Goal: Information Seeking & Learning: Find specific fact

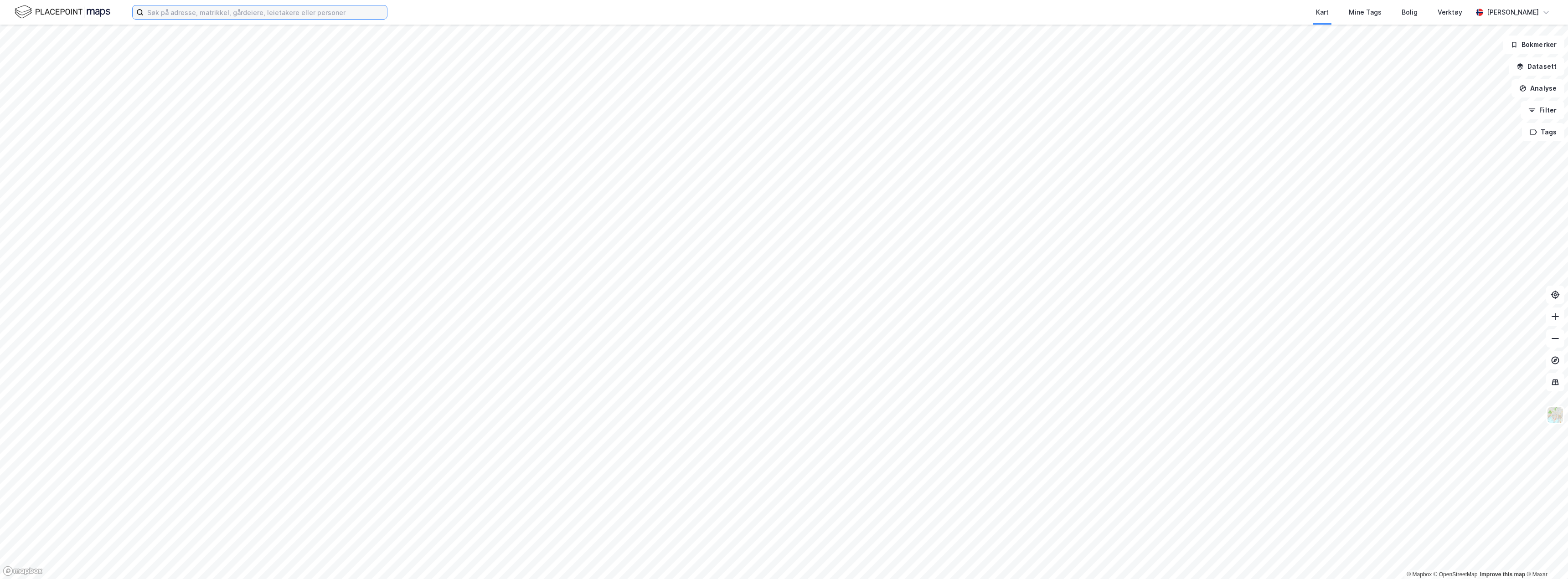
click at [199, 15] on input at bounding box center [265, 12] width 244 height 14
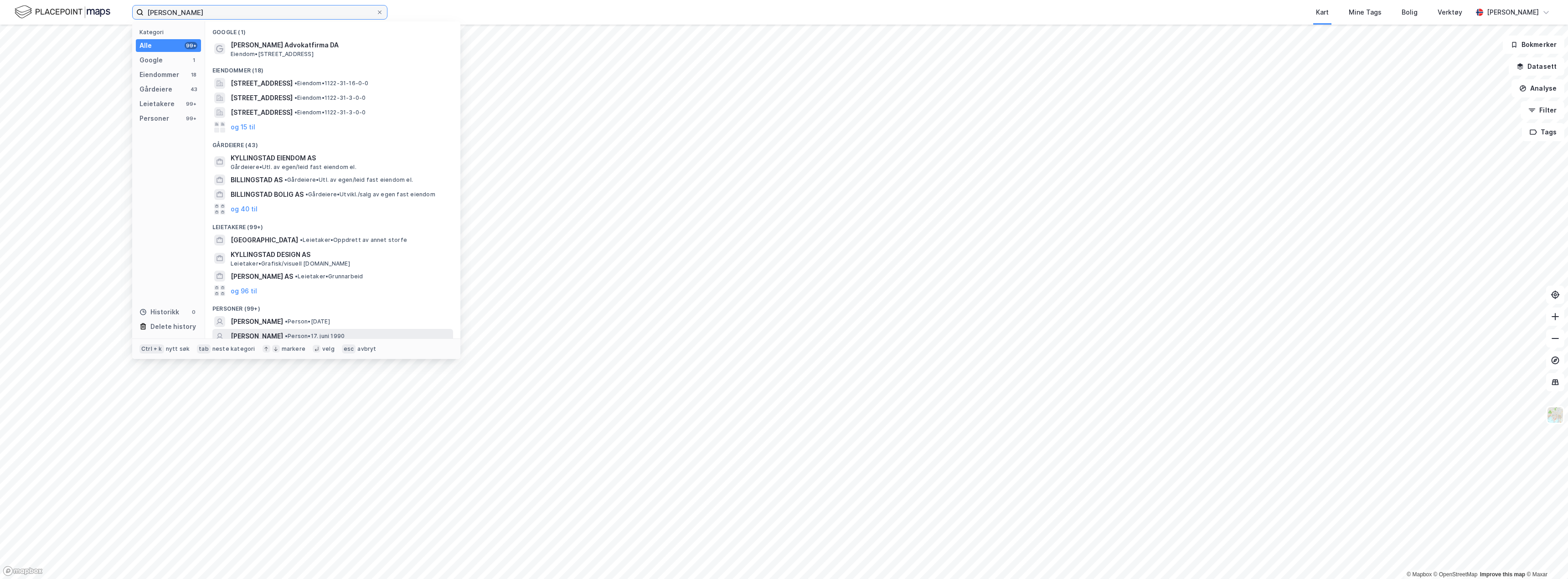
type input "[PERSON_NAME]"
click at [283, 336] on span "[PERSON_NAME]" at bounding box center [257, 336] width 53 height 11
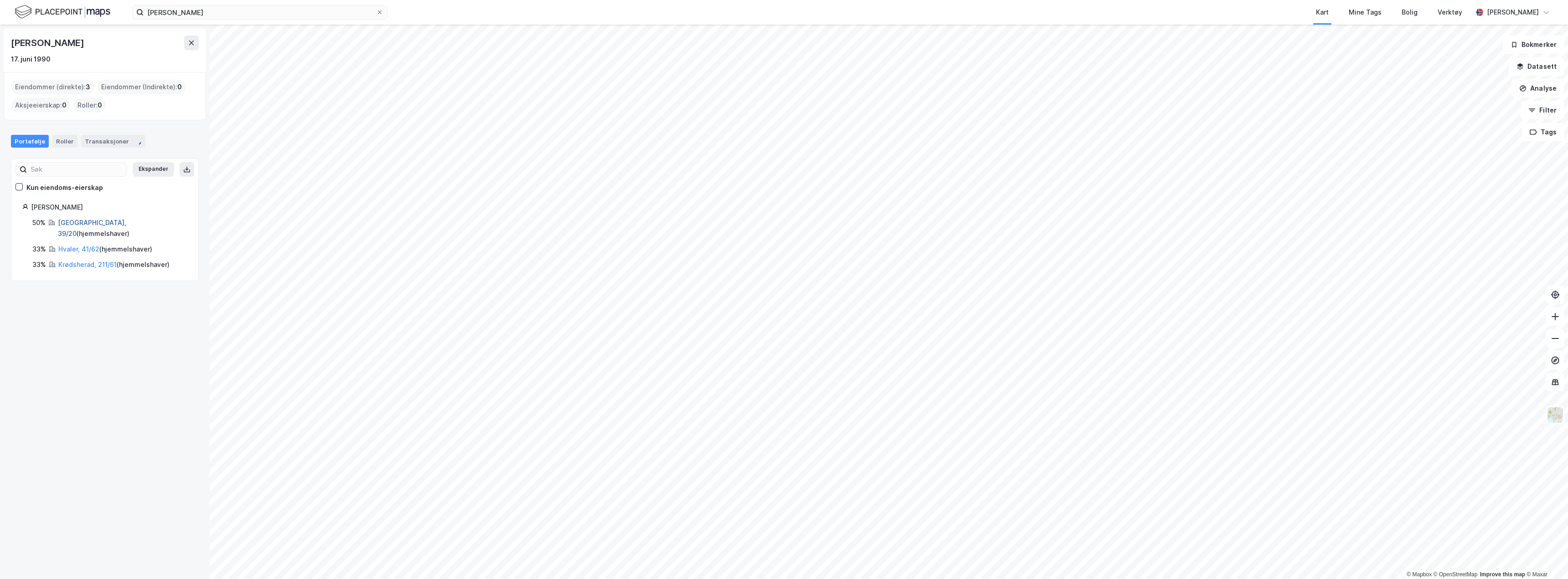
click at [77, 223] on link "[GEOGRAPHIC_DATA], 39/20" at bounding box center [92, 228] width 68 height 19
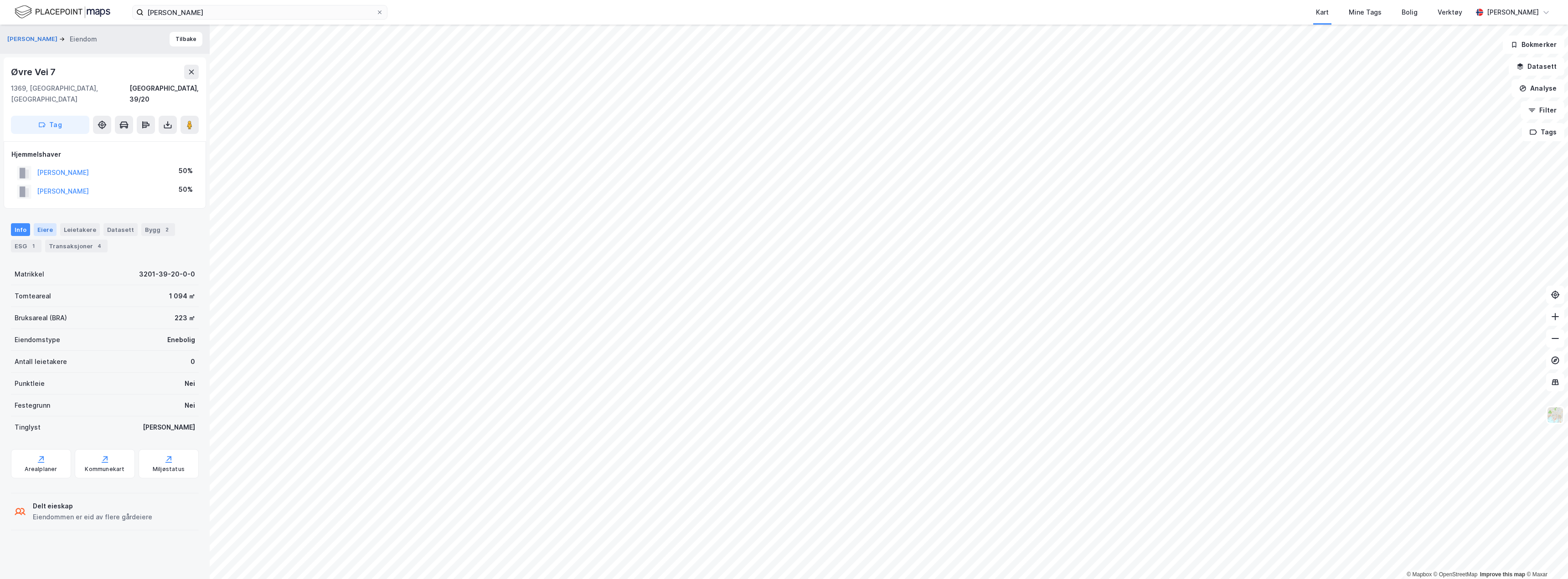
click at [45, 223] on div "Eiere" at bounding box center [45, 229] width 23 height 13
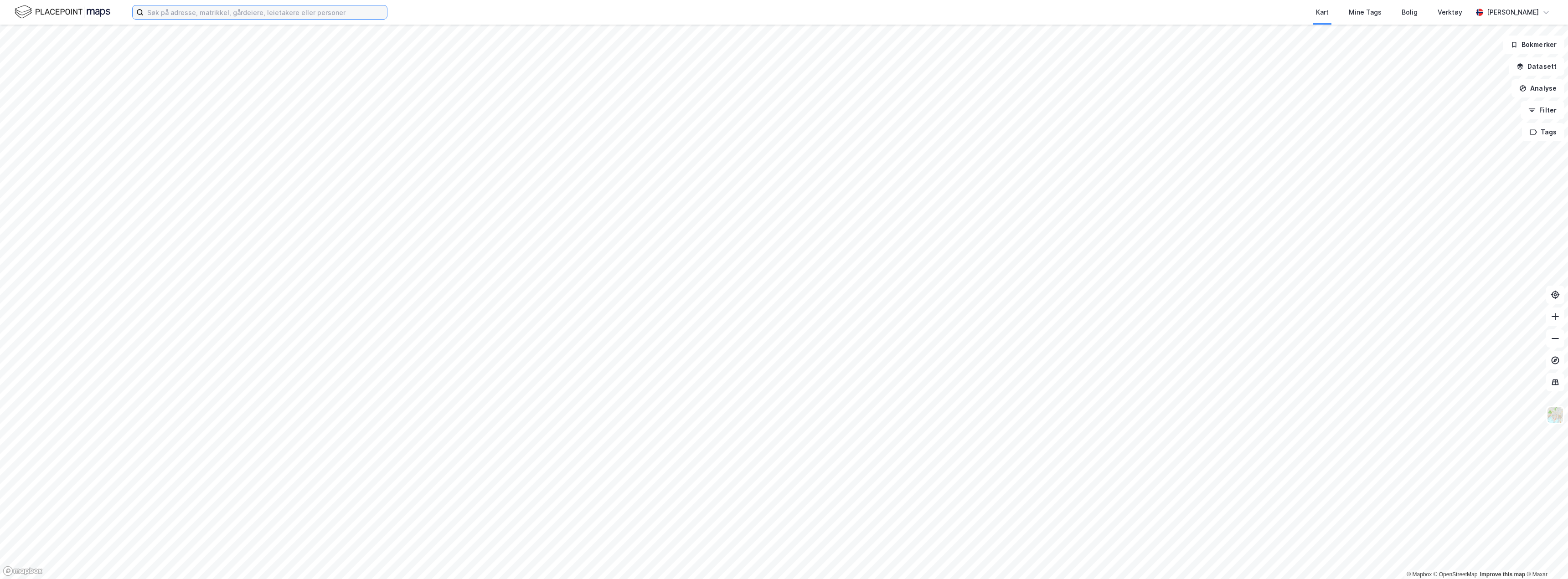
click at [176, 10] on input at bounding box center [265, 12] width 244 height 14
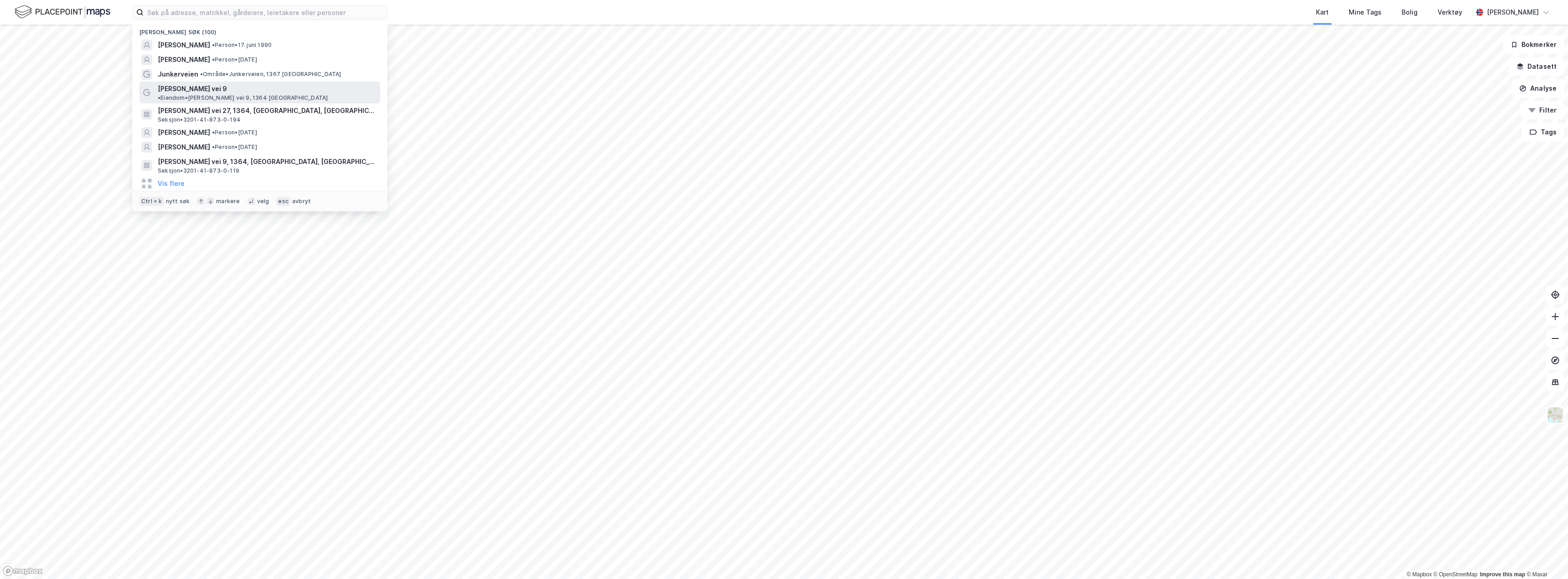
click at [226, 94] on span "• Eiendom • Eva Nansens vei 9, 1364 Fornebu" at bounding box center [243, 98] width 170 height 7
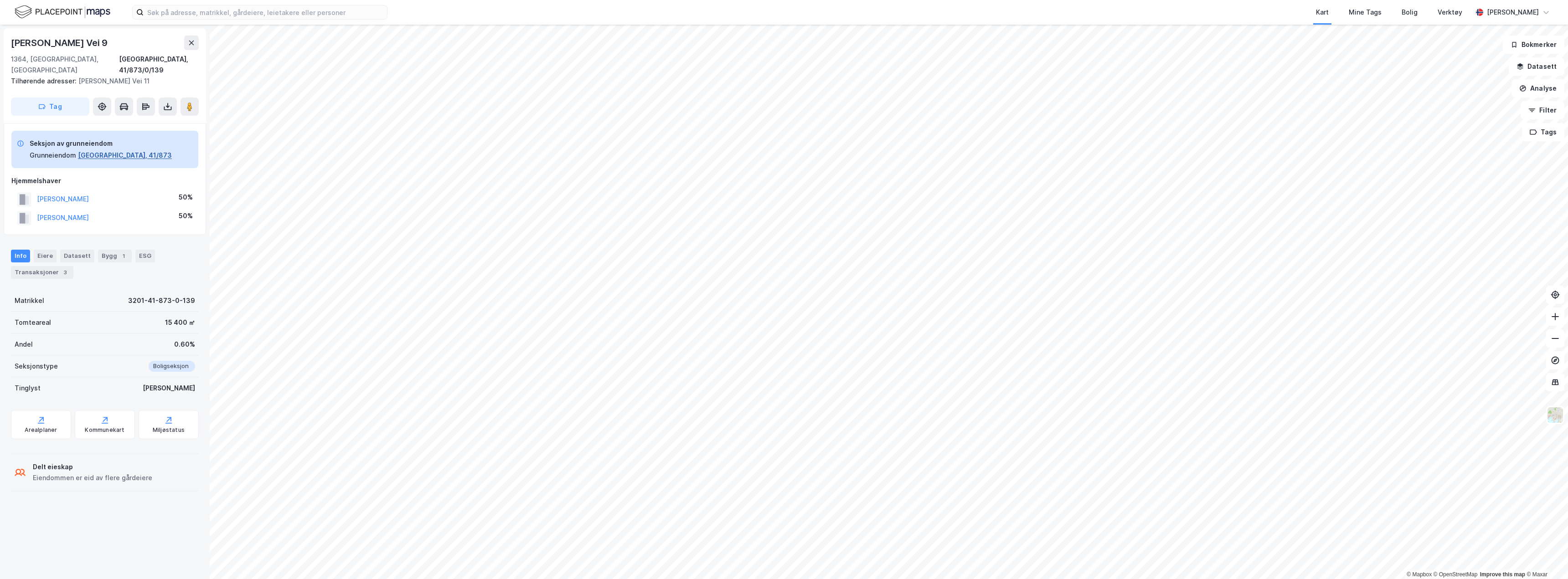
click at [112, 150] on button "Bærum, 41/873" at bounding box center [125, 155] width 94 height 11
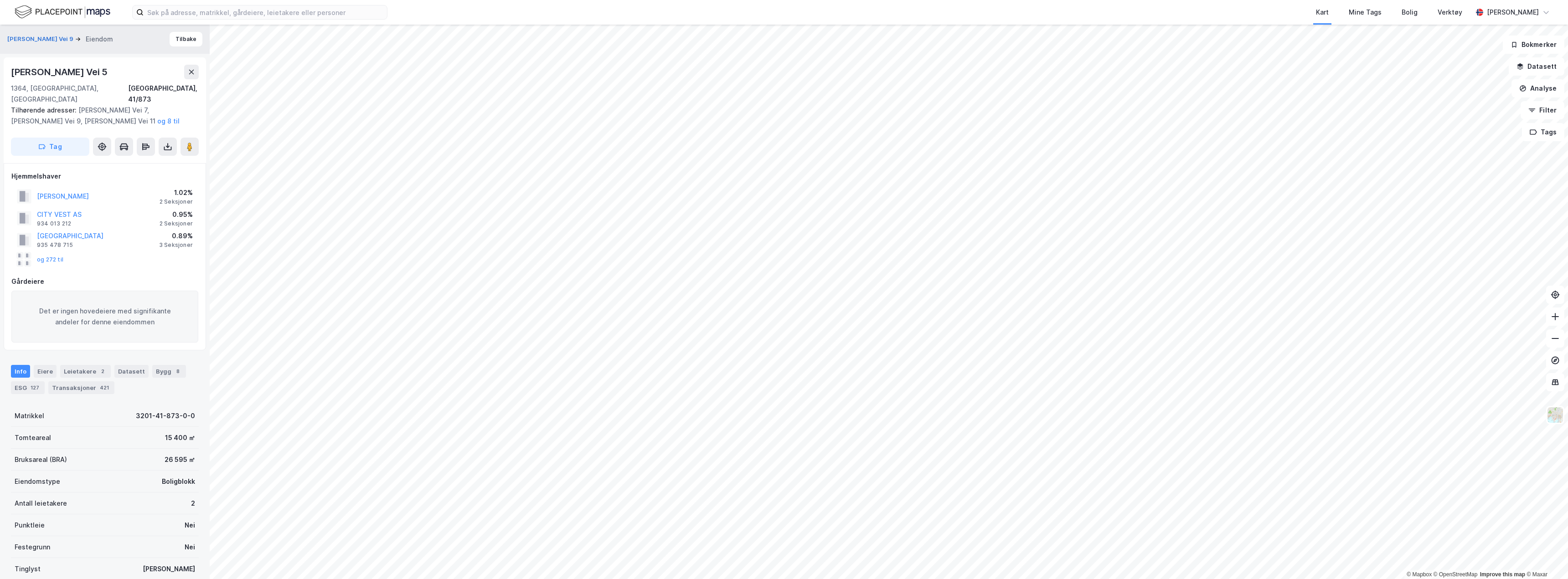
click at [29, 276] on div "Gårdeiere" at bounding box center [105, 282] width 187 height 11
click at [0, 0] on button "og 272 til" at bounding box center [0, 0] width 0 height 0
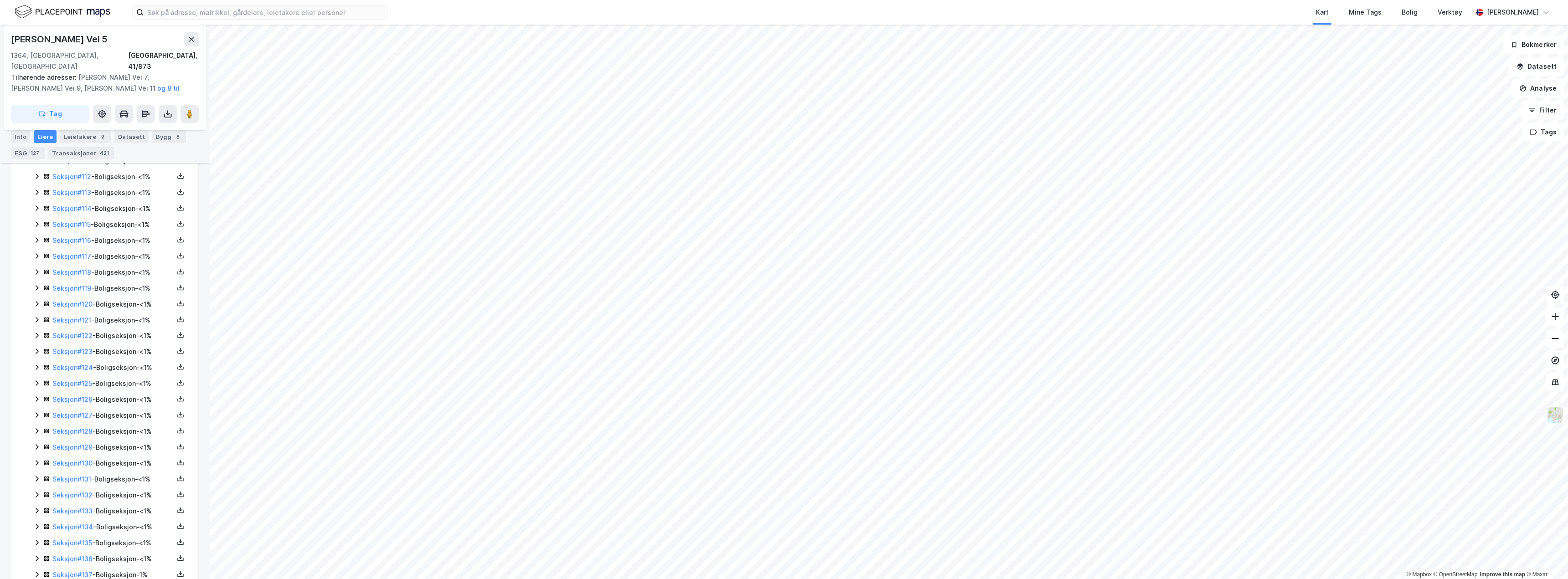
scroll to position [2141, 0]
click at [38, 390] on icon at bounding box center [37, 393] width 7 height 7
click at [38, 390] on icon at bounding box center [37, 393] width 7 height 7
click at [37, 485] on icon at bounding box center [37, 489] width 7 height 7
click at [35, 485] on icon at bounding box center [37, 489] width 7 height 7
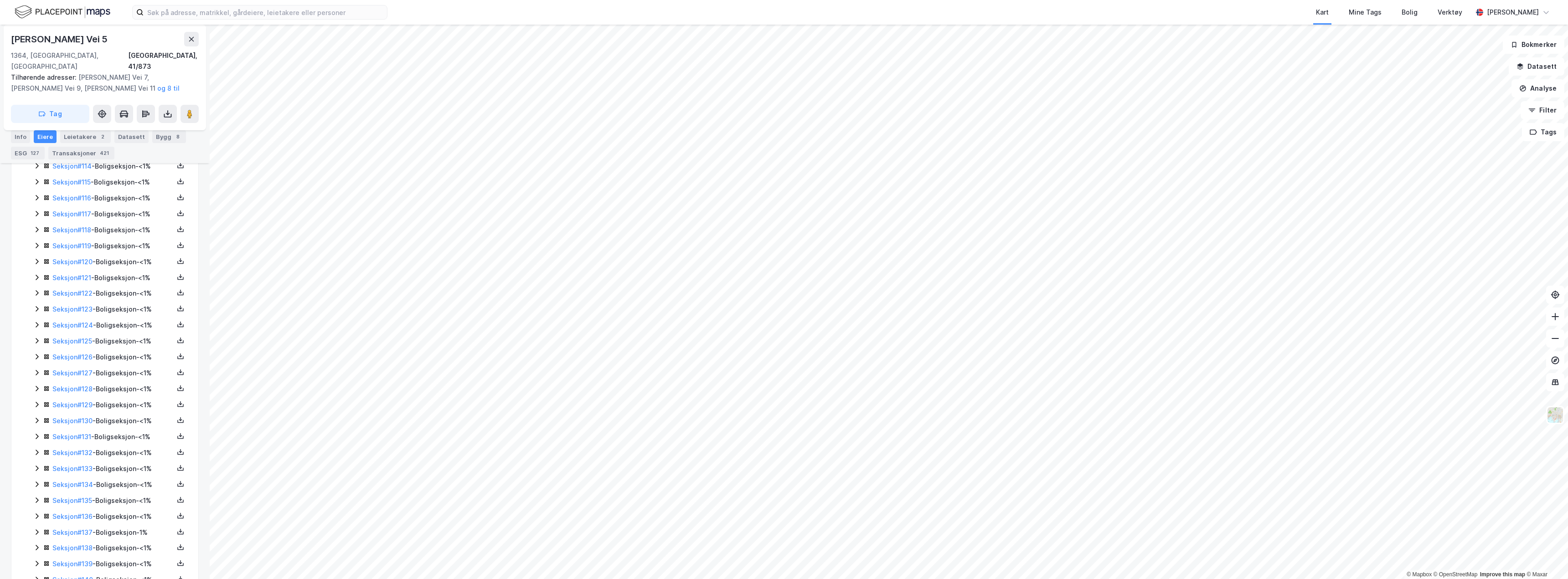
scroll to position [2050, 0]
